Goal: Transaction & Acquisition: Purchase product/service

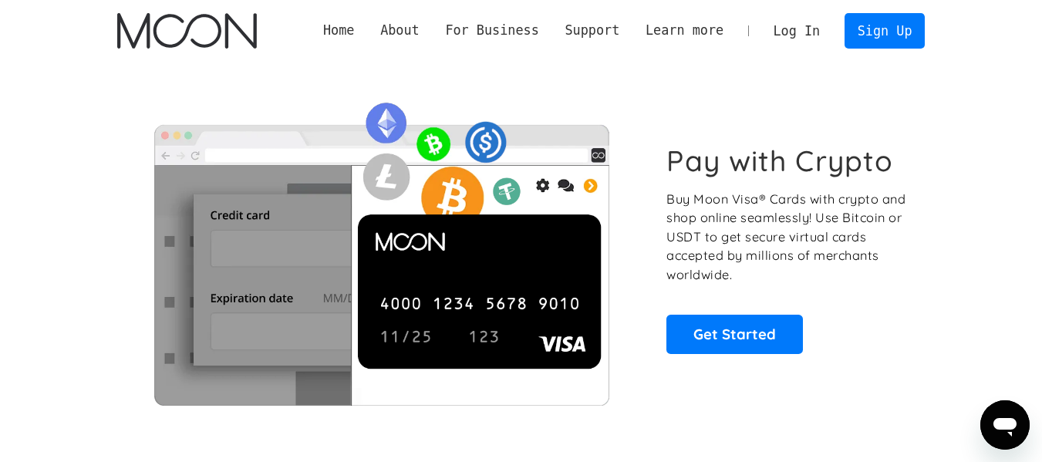
click at [824, 29] on link "Log In" at bounding box center [797, 31] width 73 height 34
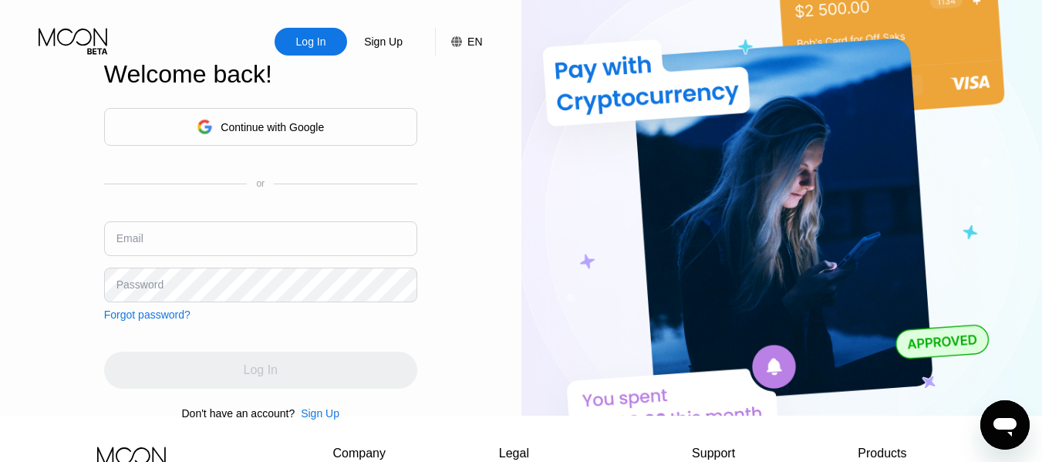
click at [326, 127] on div "Continue with Google" at bounding box center [260, 127] width 313 height 38
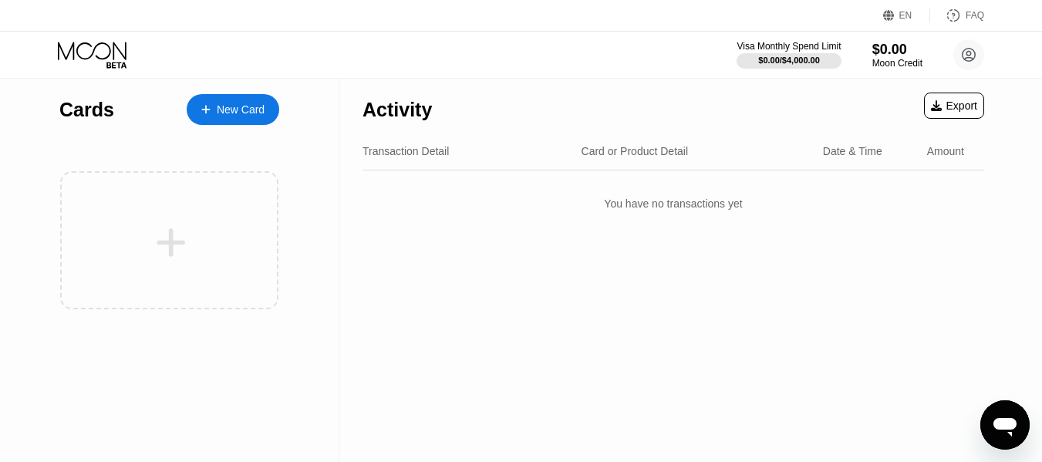
click at [218, 120] on div "New Card" at bounding box center [233, 109] width 93 height 31
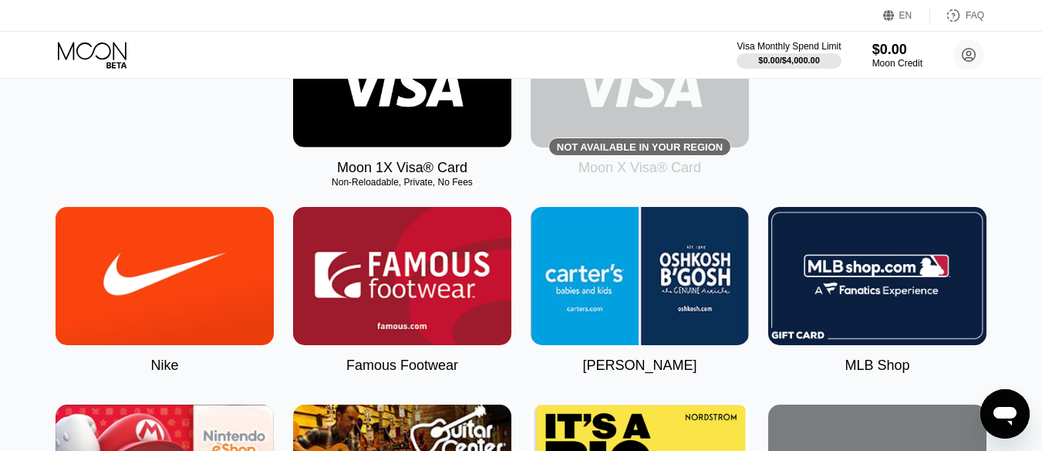
scroll to position [283, 0]
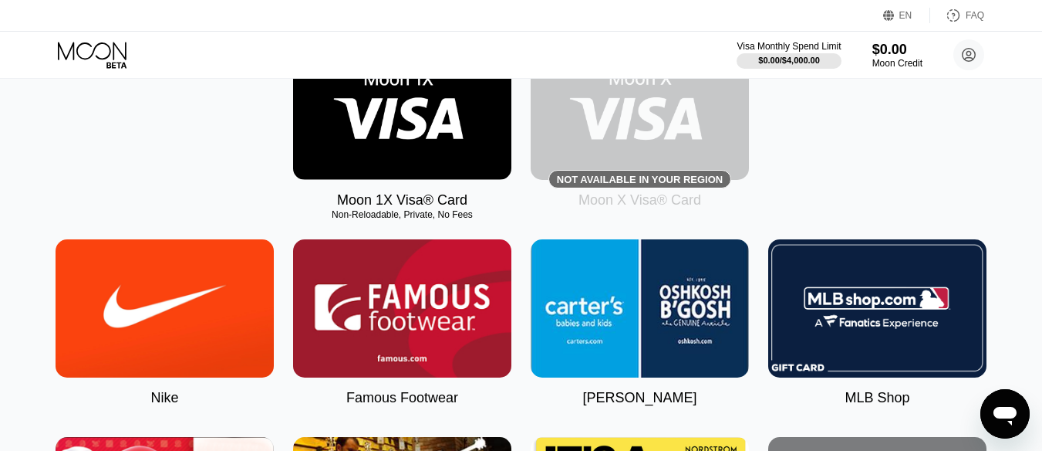
click at [407, 147] on img at bounding box center [402, 111] width 218 height 138
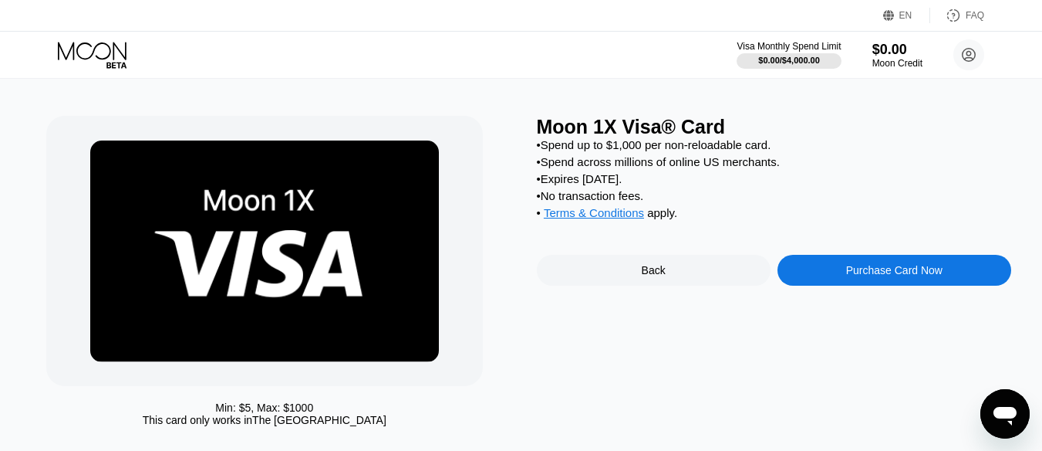
scroll to position [18, 0]
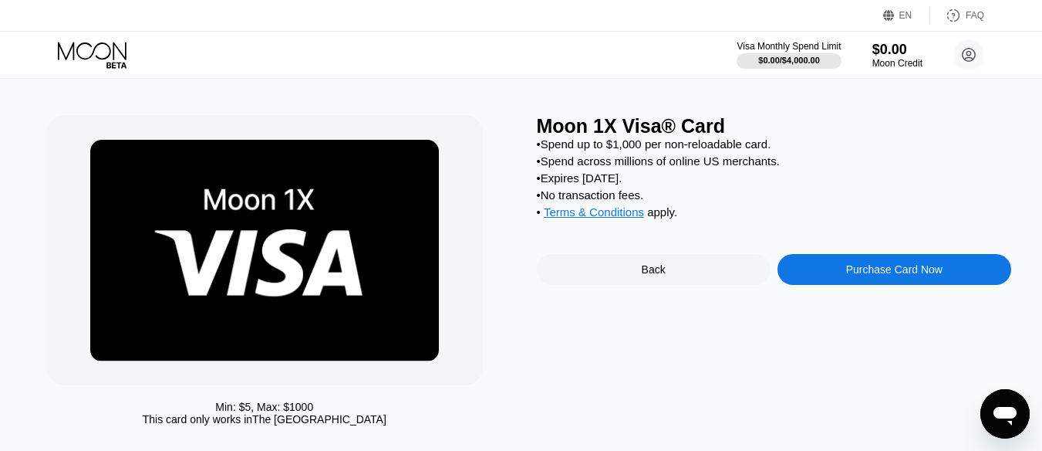
click at [624, 218] on span "Terms & Conditions" at bounding box center [594, 211] width 100 height 13
click at [914, 275] on div "Purchase Card Now" at bounding box center [894, 269] width 96 height 12
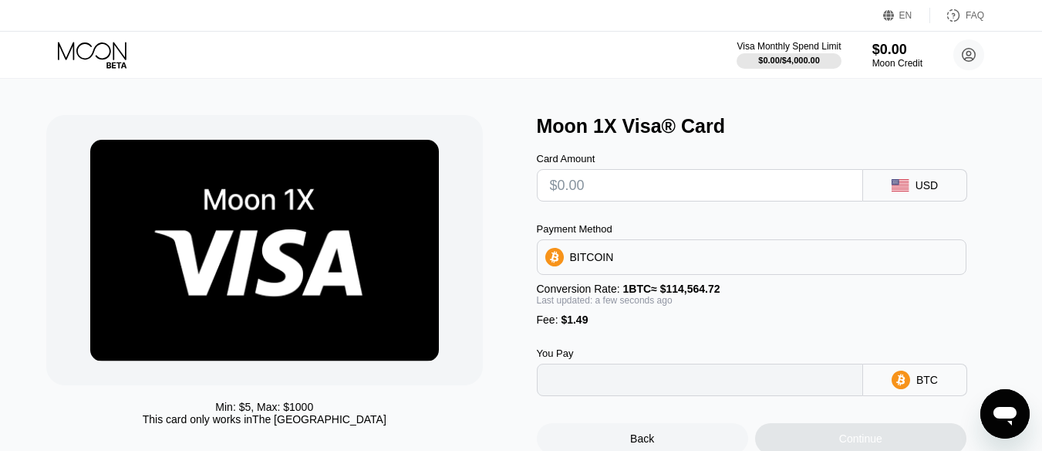
type input "0"
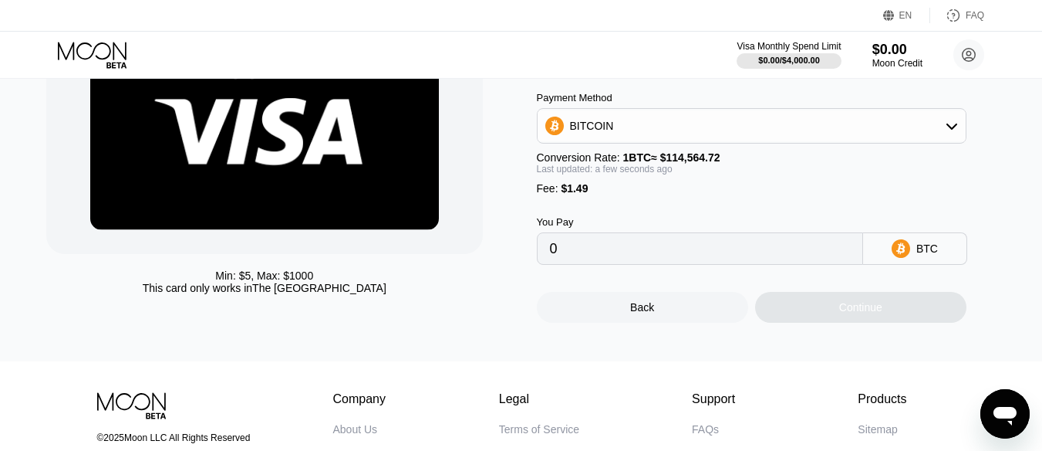
scroll to position [310, 0]
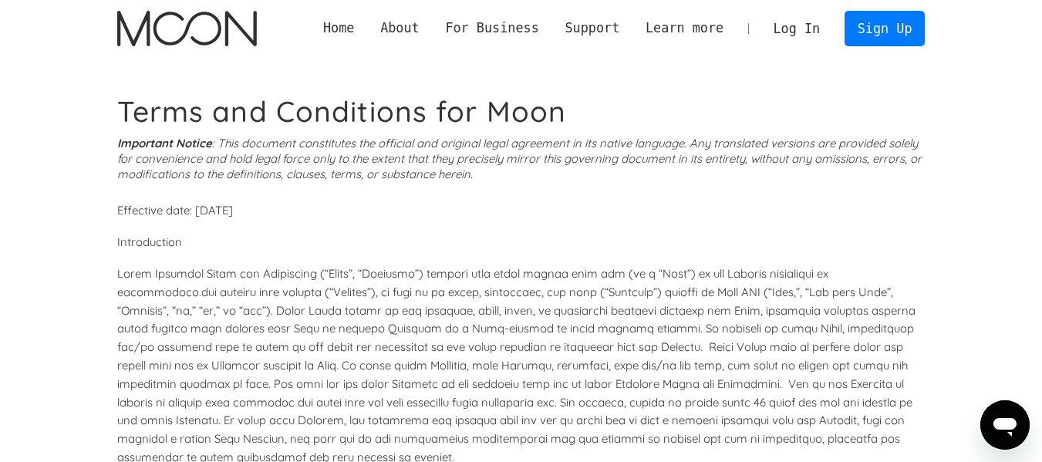
scroll to position [15, 0]
